Goal: Check status: Check status

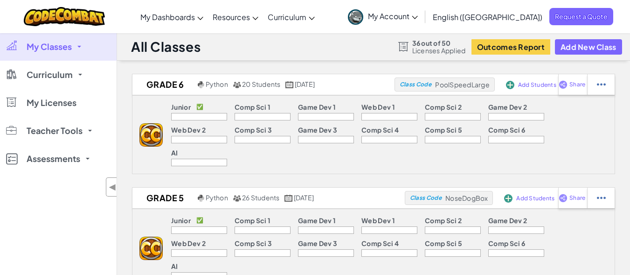
click at [314, 48] on div "All Classes 36 out of 50 Licenses Applied Outcomes Report Add New Class" at bounding box center [373, 47] width 513 height 28
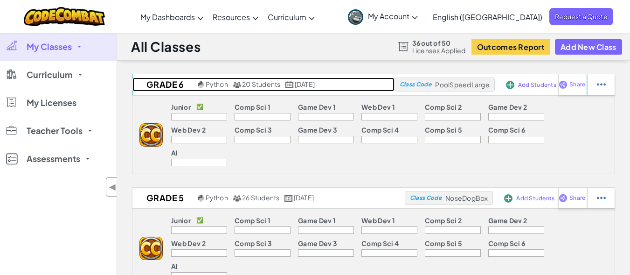
click at [159, 84] on h2 "Grade 6" at bounding box center [163, 84] width 63 height 14
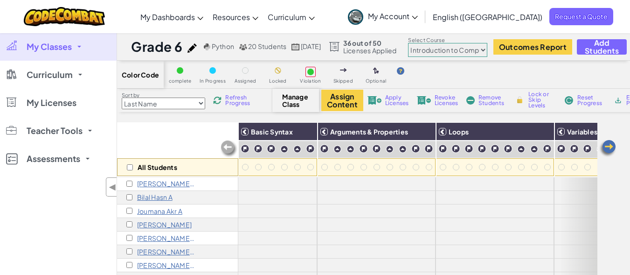
click at [487, 52] on select "Junior Introduction to Computer Science Game Development 1 Web Development 1 Co…" at bounding box center [447, 50] width 79 height 14
select select "65f32b6c87c07dbeb5ba1936"
click at [431, 43] on select "Junior Introduction to Computer Science Game Development 1 Web Development 1 Co…" at bounding box center [447, 50] width 79 height 14
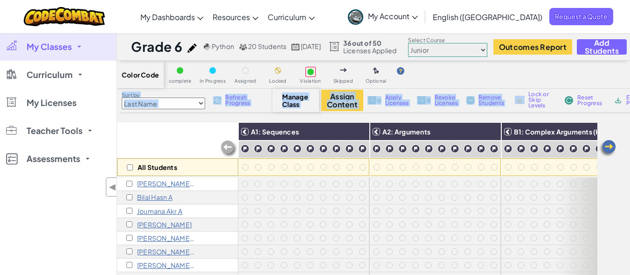
drag, startPoint x: 464, startPoint y: 69, endPoint x: 527, endPoint y: 107, distance: 74.1
click at [527, 107] on div "Color Code complete In Progress Assigned Locked Violation Skipped Optional Sort…" at bounding box center [373, 227] width 513 height 333
click at [551, 65] on div "Color Code complete In Progress Assigned Locked Violation Skipped Optional" at bounding box center [397, 75] width 560 height 28
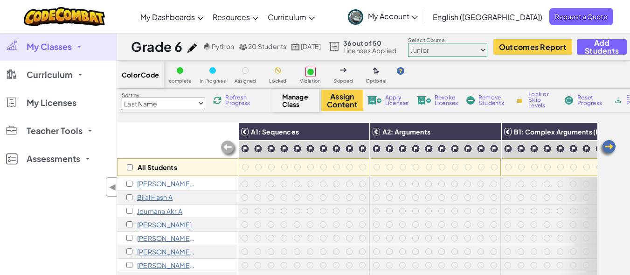
click at [159, 180] on p "[PERSON_NAME] A" at bounding box center [166, 183] width 58 height 7
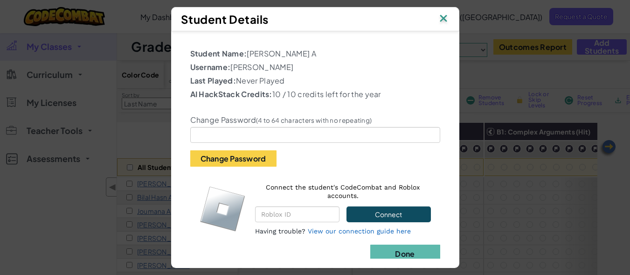
scroll to position [0, 19]
click at [450, 17] on img at bounding box center [443, 19] width 12 height 14
